Goal: Task Accomplishment & Management: Use online tool/utility

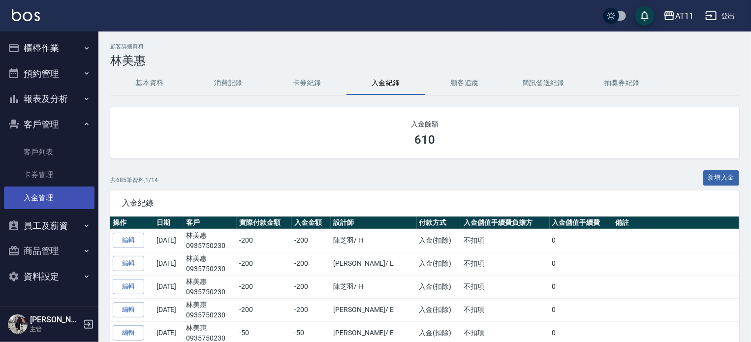
click at [38, 193] on link "入金管理" at bounding box center [49, 198] width 91 height 23
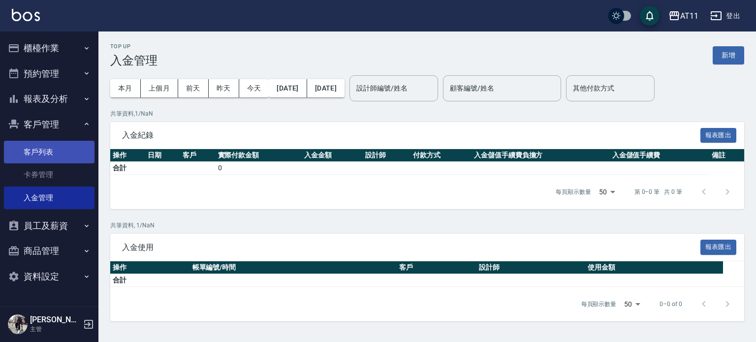
click at [47, 156] on link "客戶列表" at bounding box center [49, 152] width 91 height 23
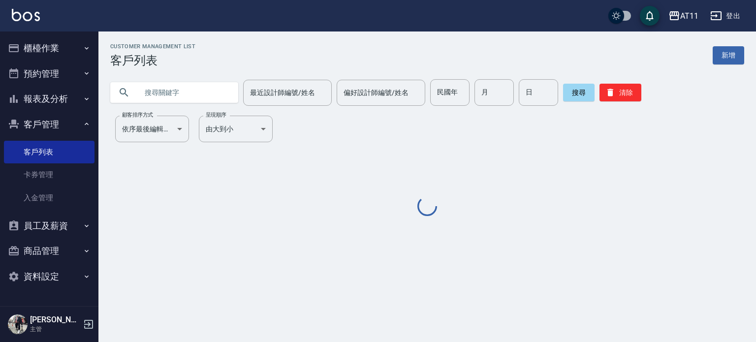
click at [168, 93] on input "text" at bounding box center [184, 92] width 93 height 27
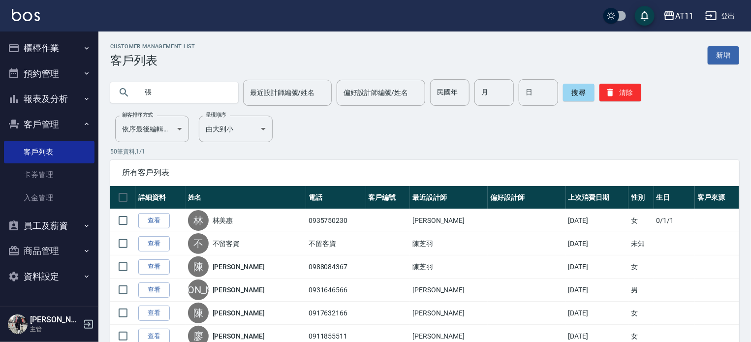
type input "張"
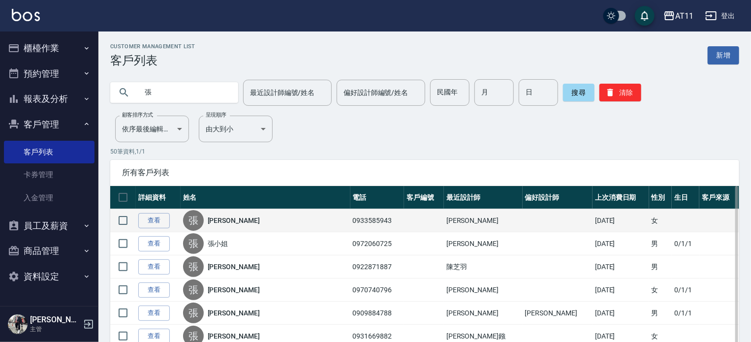
click at [254, 216] on div "張 張鐀勻" at bounding box center [265, 220] width 165 height 21
click at [157, 218] on link "查看" at bounding box center [153, 220] width 31 height 15
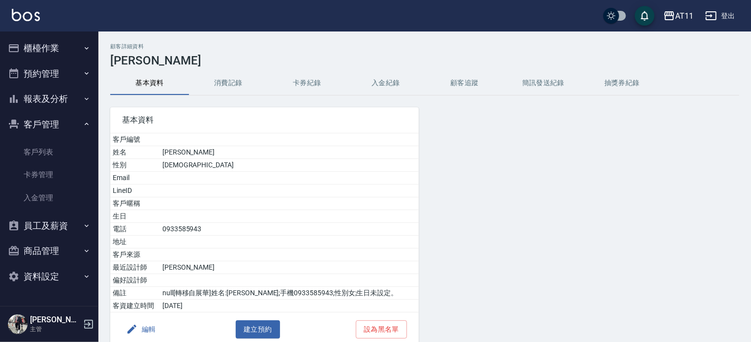
click at [380, 85] on button "入金紀錄" at bounding box center [385, 83] width 79 height 24
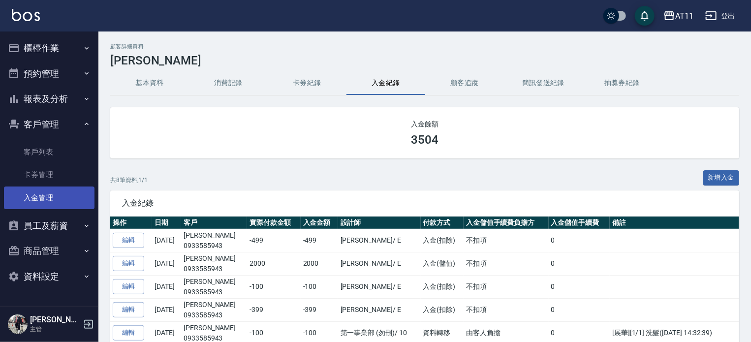
click at [61, 190] on link "入金管理" at bounding box center [49, 198] width 91 height 23
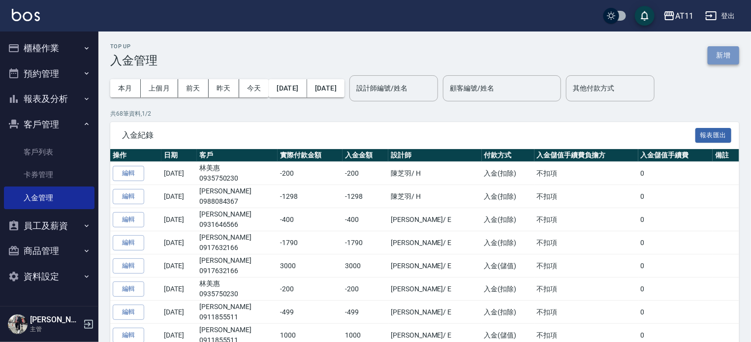
click at [721, 51] on button "新增" at bounding box center [723, 55] width 31 height 18
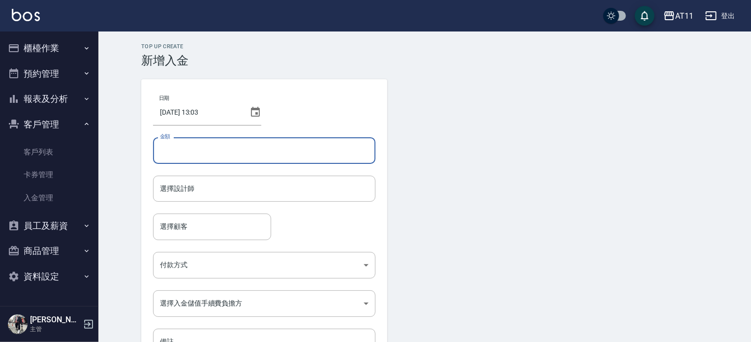
click at [231, 148] on input "金額" at bounding box center [264, 150] width 222 height 27
click at [214, 199] on div "選擇設計師" at bounding box center [264, 189] width 222 height 26
type input "-499"
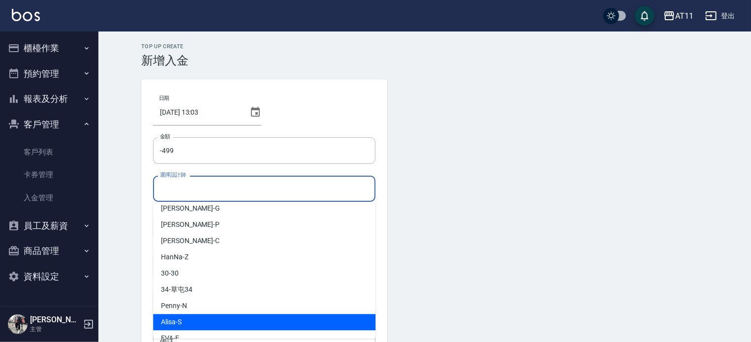
scroll to position [130, 0]
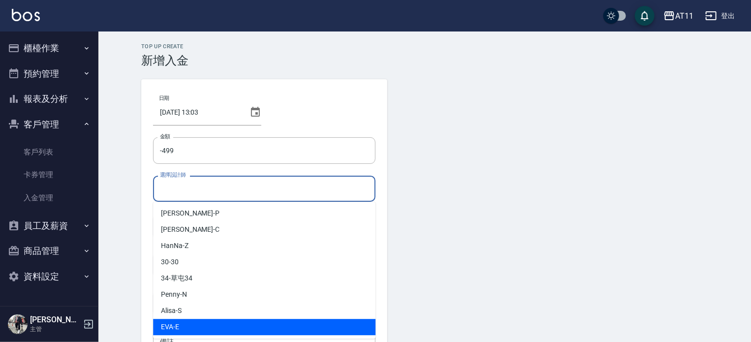
click at [200, 319] on div "EVA -E" at bounding box center [264, 327] width 222 height 16
type input "EVA-E"
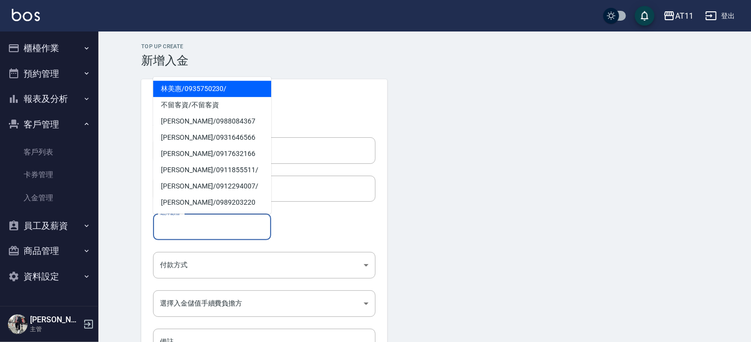
click at [198, 223] on input "選擇顧客" at bounding box center [211, 226] width 109 height 17
click at [200, 88] on span "張鐀勻 / 0933585943" at bounding box center [212, 89] width 118 height 16
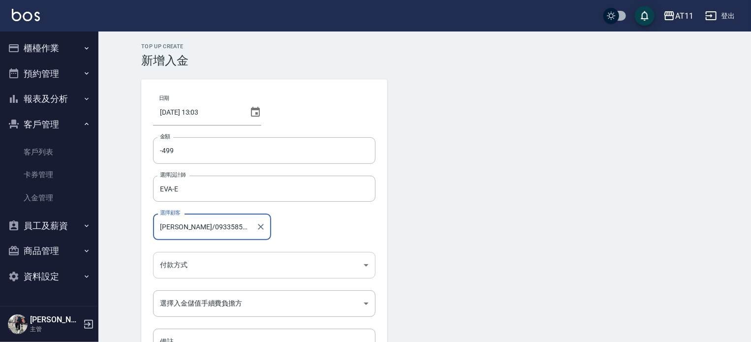
type input "張鐀勻/0933585943"
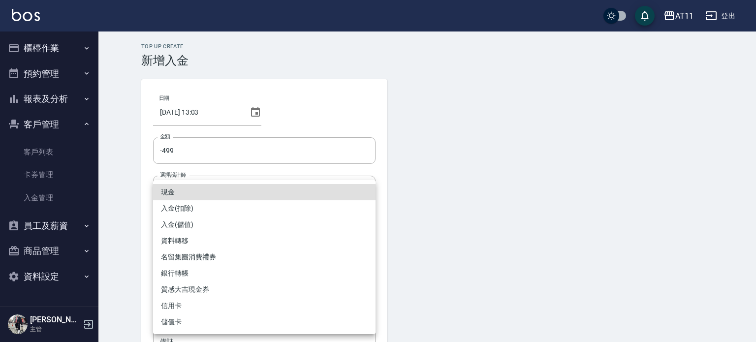
click at [194, 268] on body "AT11 登出 櫃檯作業 打帳單 帳單列表 現金收支登錄 材料自購登錄 每日結帳 排班表 現場電腦打卡 掃碼打卡 預約管理 預約管理 單日預約紀錄 單週預約紀…" at bounding box center [378, 204] width 756 height 408
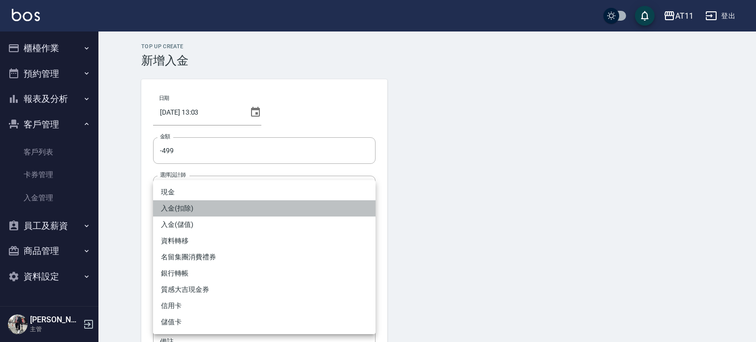
click at [193, 207] on li "入金(扣除)" at bounding box center [264, 208] width 222 height 16
type input "入金(扣除)"
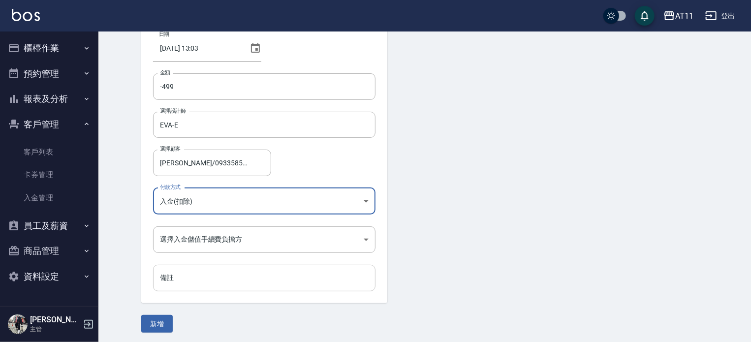
scroll to position [66, 0]
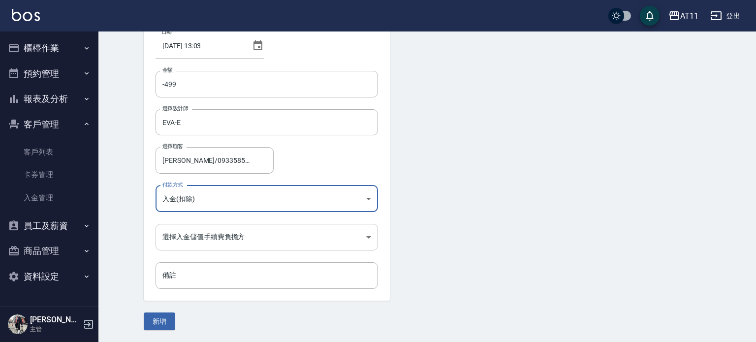
click at [199, 234] on body "AT11 登出 櫃檯作業 打帳單 帳單列表 現金收支登錄 材料自購登錄 每日結帳 排班表 現場電腦打卡 掃碼打卡 預約管理 預約管理 單日預約紀錄 單週預約紀…" at bounding box center [378, 138] width 756 height 408
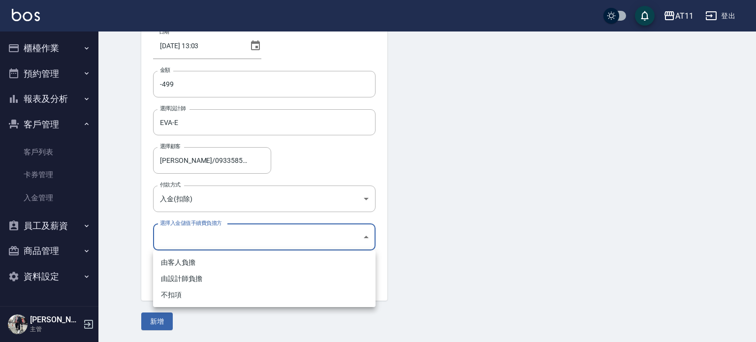
click at [197, 299] on li "不扣項" at bounding box center [264, 295] width 222 height 16
type input "WITHOUTHANDLINGFEE"
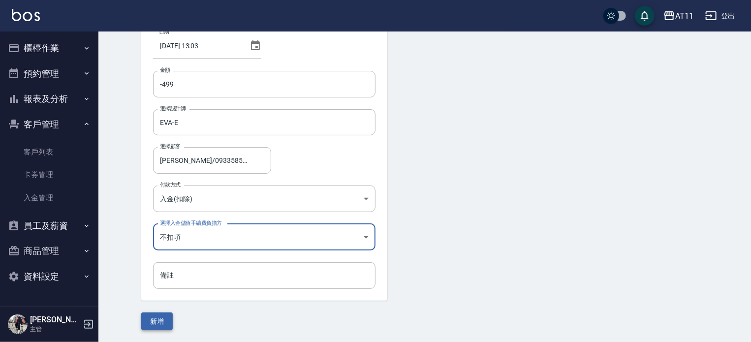
click at [163, 319] on button "新增" at bounding box center [156, 321] width 31 height 18
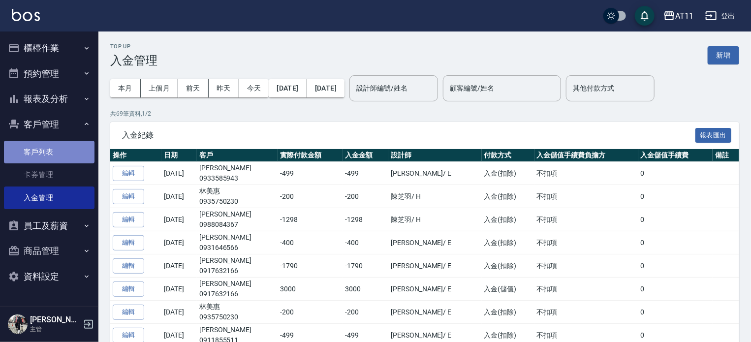
click at [54, 155] on link "客戶列表" at bounding box center [49, 152] width 91 height 23
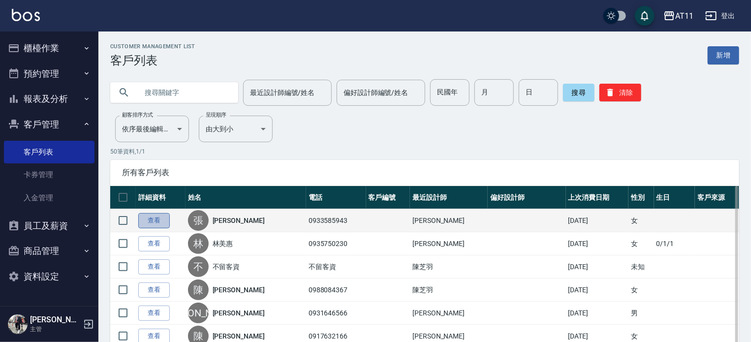
click at [158, 217] on link "查看" at bounding box center [153, 220] width 31 height 15
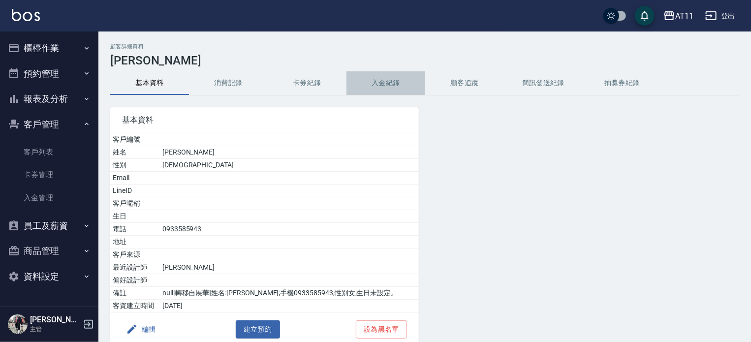
click at [390, 83] on button "入金紀錄" at bounding box center [385, 83] width 79 height 24
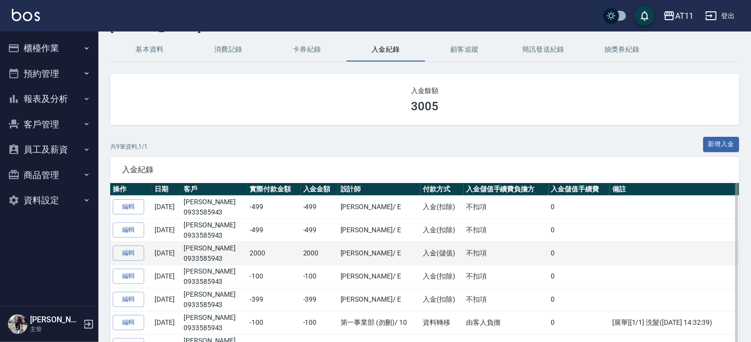
scroll to position [49, 0]
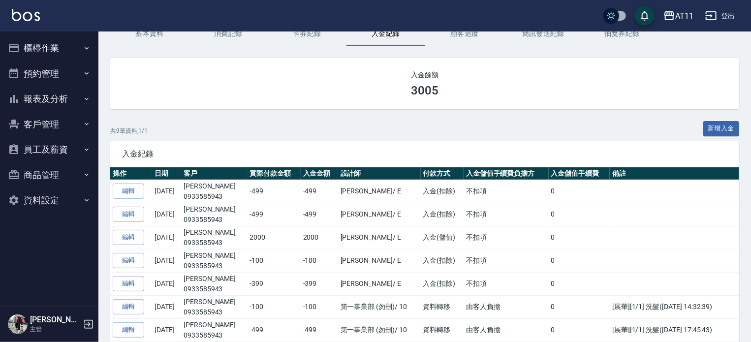
click at [47, 125] on button "客戶管理" at bounding box center [49, 125] width 91 height 26
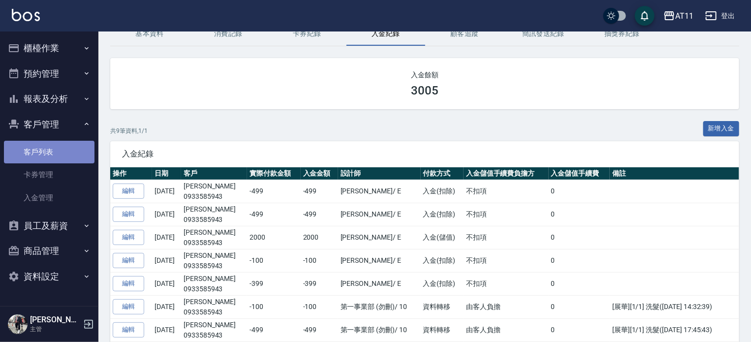
click at [47, 149] on link "客戶列表" at bounding box center [49, 152] width 91 height 23
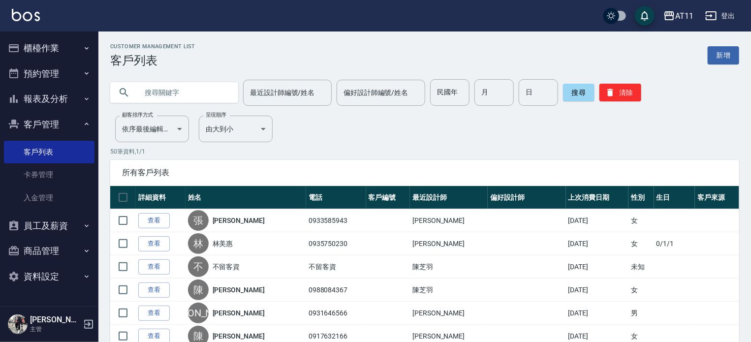
click at [169, 93] on input "text" at bounding box center [184, 92] width 93 height 27
type input "0965489308"
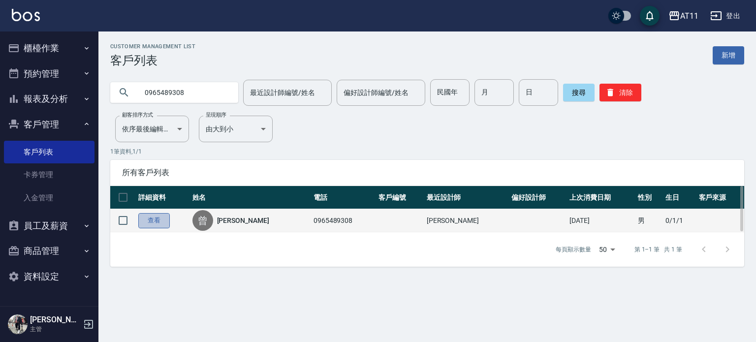
click at [148, 221] on link "查看" at bounding box center [153, 220] width 31 height 15
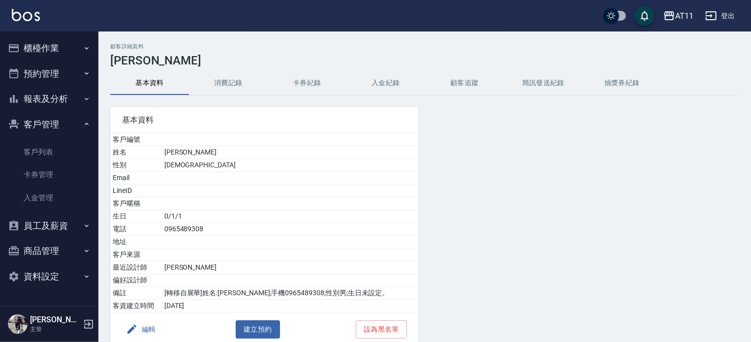
click at [389, 80] on button "入金紀錄" at bounding box center [385, 83] width 79 height 24
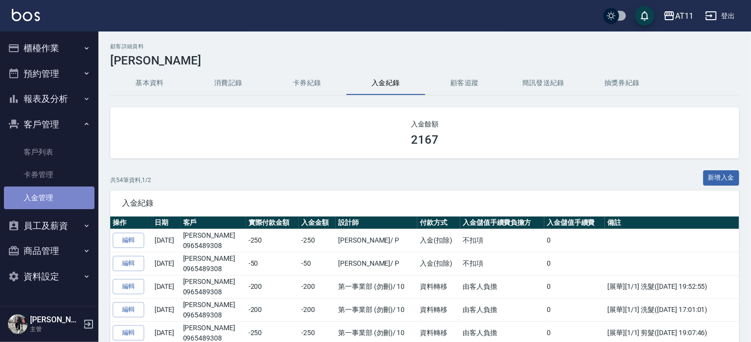
click at [48, 194] on link "入金管理" at bounding box center [49, 198] width 91 height 23
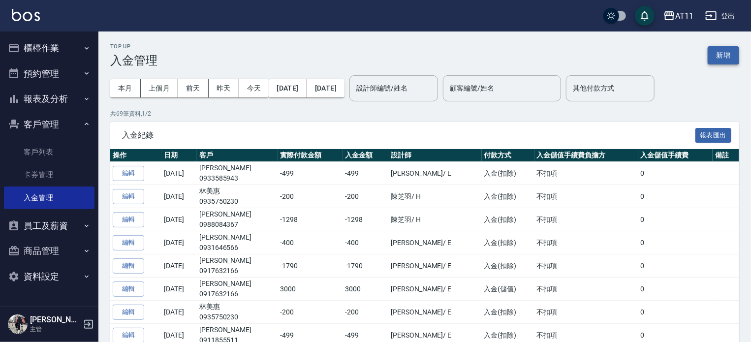
click at [729, 53] on button "新增" at bounding box center [723, 55] width 31 height 18
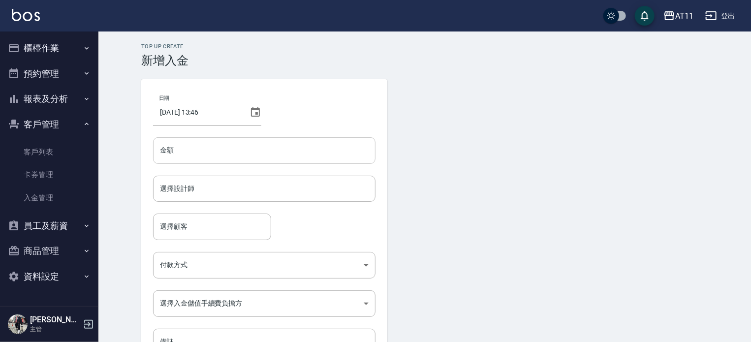
click at [204, 149] on input "金額" at bounding box center [264, 150] width 222 height 27
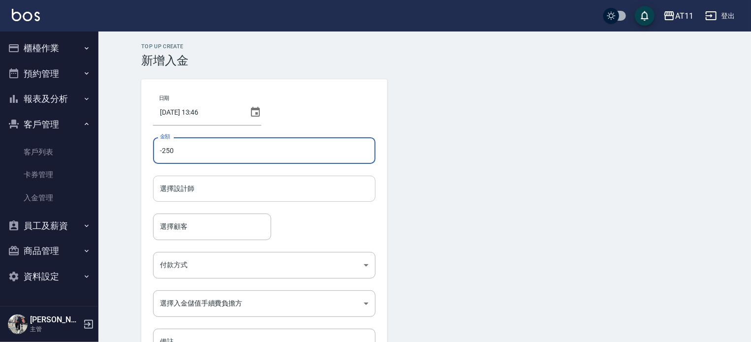
type input "-250"
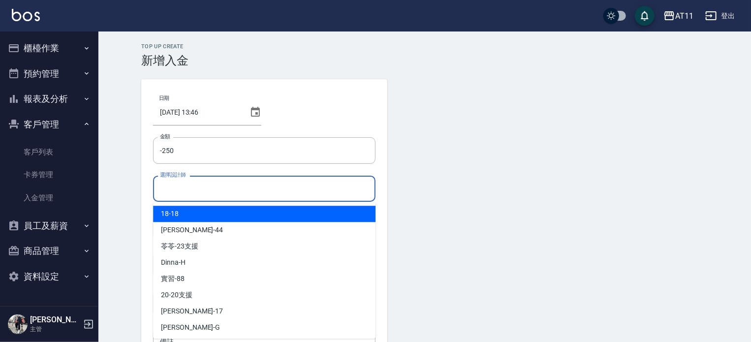
click at [192, 185] on input "選擇設計師" at bounding box center [264, 188] width 214 height 17
type input "ㄣ"
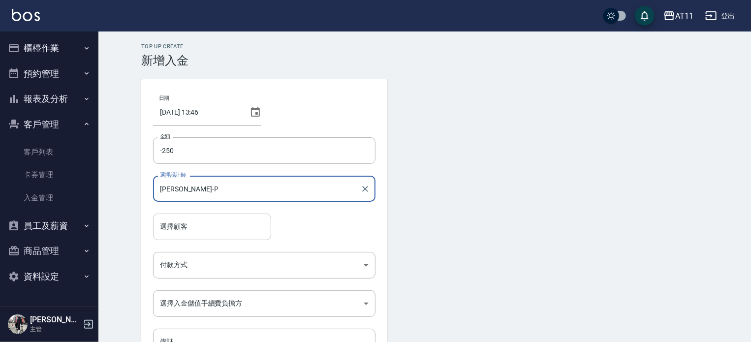
type input "[PERSON_NAME]-P"
click at [196, 227] on input "選擇顧客" at bounding box center [211, 226] width 109 height 17
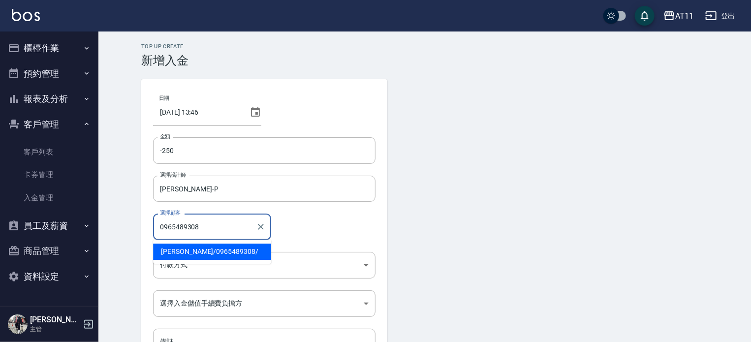
click at [185, 251] on span "[PERSON_NAME]/ 0965489308 /" at bounding box center [212, 252] width 118 height 16
type input "[PERSON_NAME]/0965489308/"
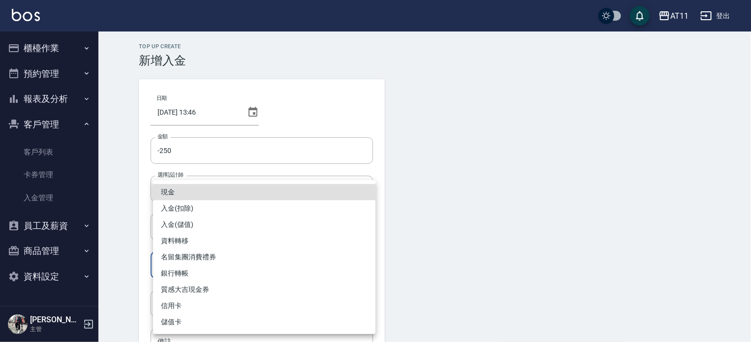
click at [193, 267] on body "AT11 登出 櫃檯作業 打帳單 帳單列表 現金收支登錄 材料自購登錄 每日結帳 排班表 現場電腦打卡 掃碼打卡 預約管理 預約管理 單日預約紀錄 單週預約紀…" at bounding box center [375, 204] width 751 height 408
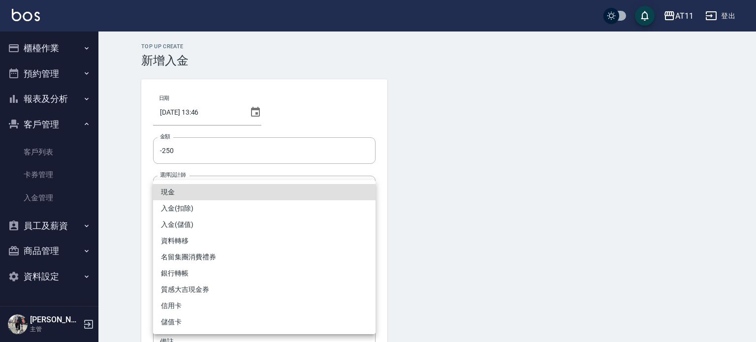
click at [213, 208] on li "入金(扣除)" at bounding box center [264, 208] width 222 height 16
type input "入金(扣除)"
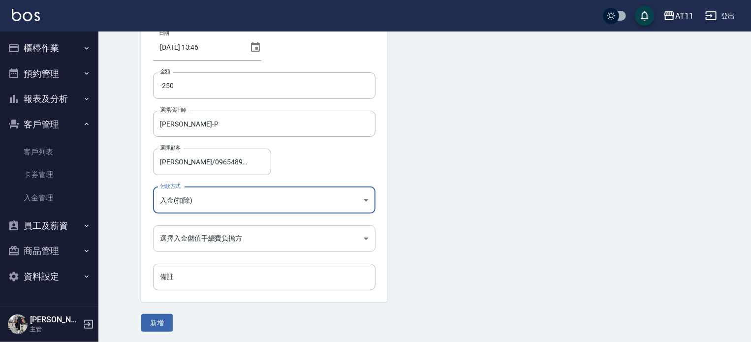
scroll to position [66, 0]
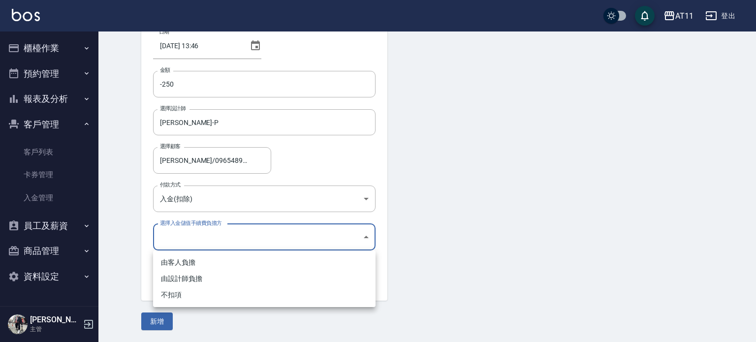
click at [232, 236] on body "AT11 登出 櫃檯作業 打帳單 帳單列表 現金收支登錄 材料自購登錄 每日結帳 排班表 現場電腦打卡 掃碼打卡 預約管理 預約管理 單日預約紀錄 單週預約紀…" at bounding box center [378, 138] width 756 height 408
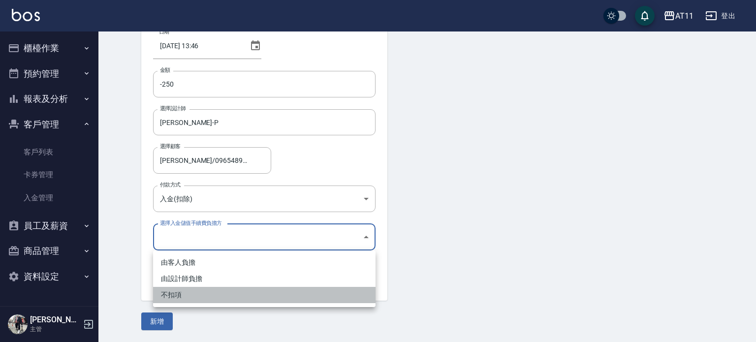
click at [219, 291] on li "不扣項" at bounding box center [264, 295] width 222 height 16
type input "WITHOUTHANDLINGFEE"
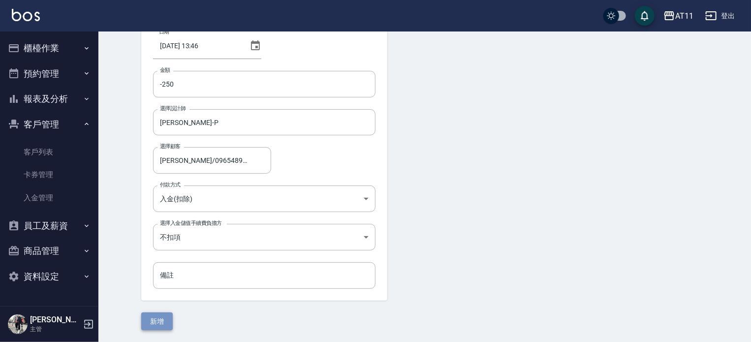
click at [157, 321] on button "新增" at bounding box center [156, 321] width 31 height 18
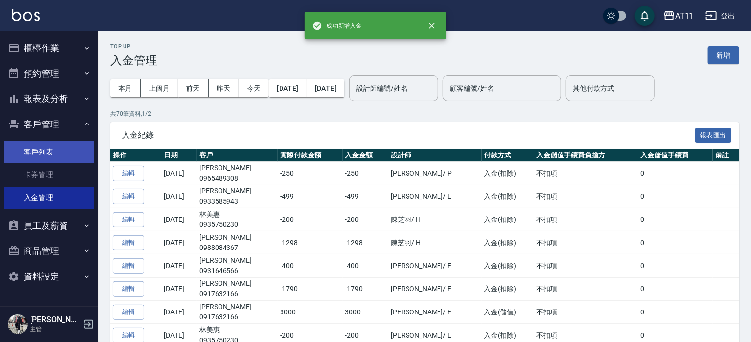
click at [45, 152] on link "客戶列表" at bounding box center [49, 152] width 91 height 23
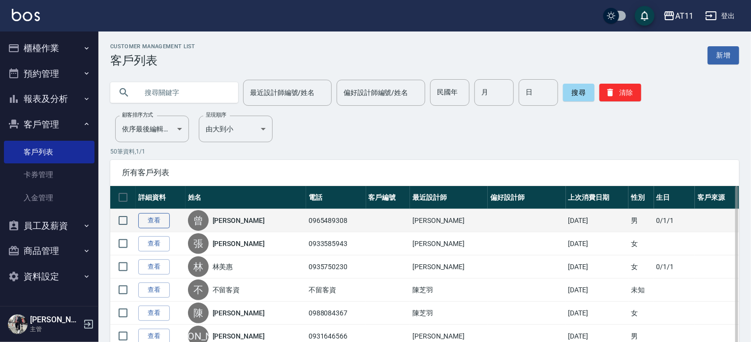
click at [153, 218] on link "查看" at bounding box center [153, 220] width 31 height 15
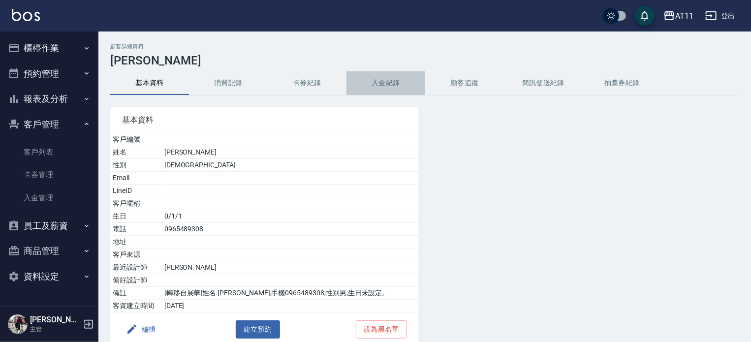
click at [382, 81] on button "入金紀錄" at bounding box center [385, 83] width 79 height 24
